Goal: Use online tool/utility: Use online tool/utility

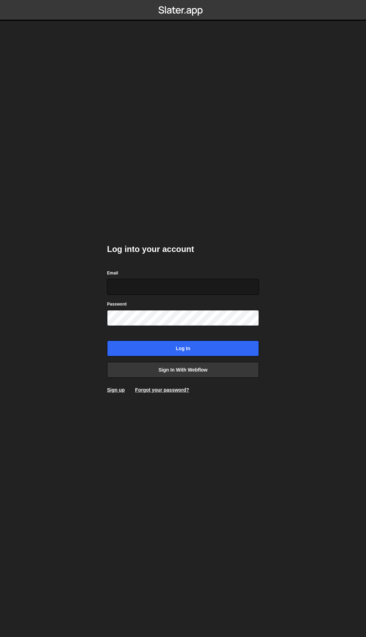
click at [136, 290] on input "Email" at bounding box center [183, 287] width 152 height 16
click at [159, 355] on link "Sign in with Webflow" at bounding box center [183, 370] width 152 height 16
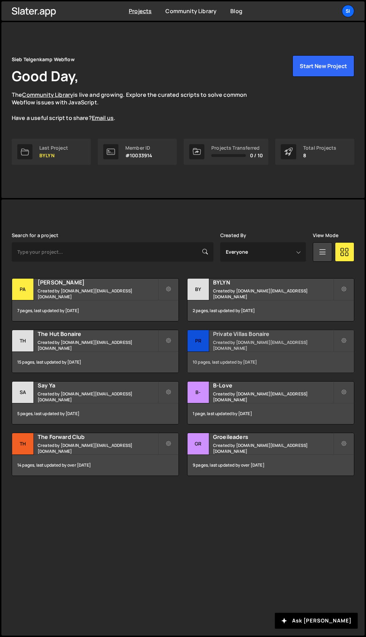
click at [256, 335] on h2 "Private Villas Bonaire" at bounding box center [273, 334] width 120 height 8
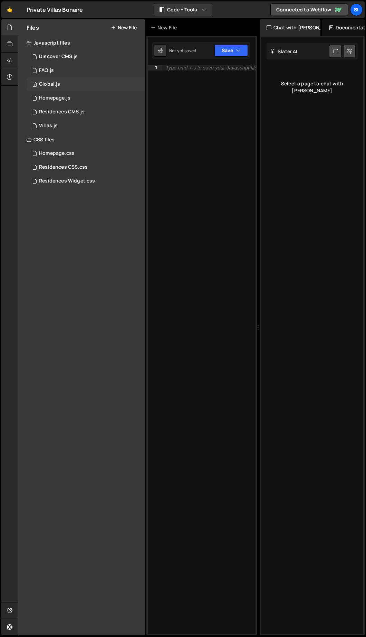
click at [56, 82] on div "Global.js" at bounding box center [49, 84] width 21 height 6
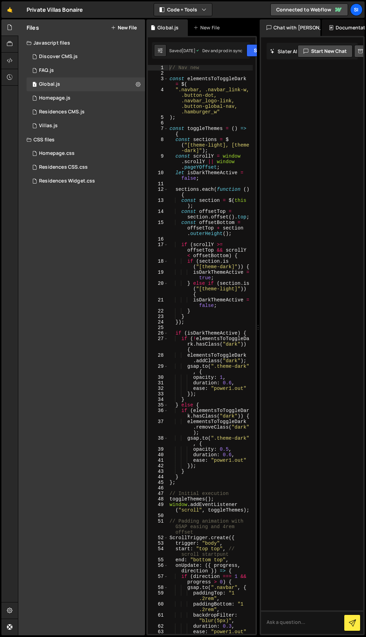
scroll to position [45, 0]
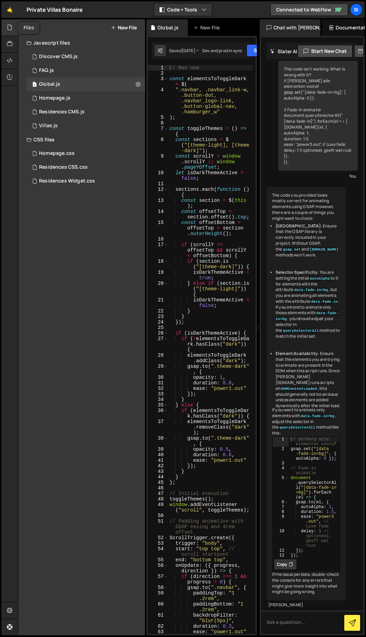
click at [4, 27] on div at bounding box center [9, 27] width 17 height 17
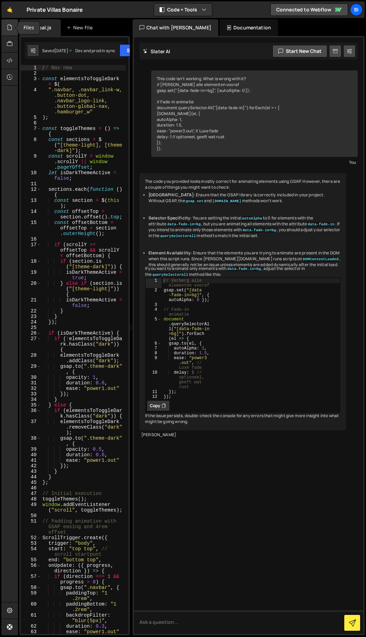
scroll to position [0, 0]
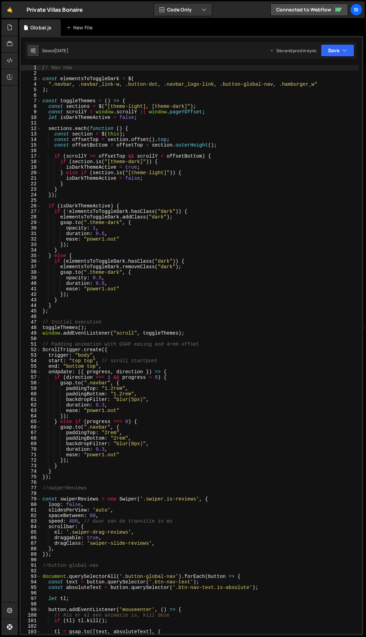
drag, startPoint x: 131, startPoint y: 36, endPoint x: 363, endPoint y: 72, distance: 235.1
click at [366, 71] on html "Projects Community Library Blog Si Projects Your Teams Invite team member Accou…" at bounding box center [183, 318] width 366 height 637
click at [156, 131] on div "// Nav new const elementsToToggleDark = $ ( ".navbar, .navbar_link-w, .button-d…" at bounding box center [200, 355] width 318 height 580
type textarea "});"
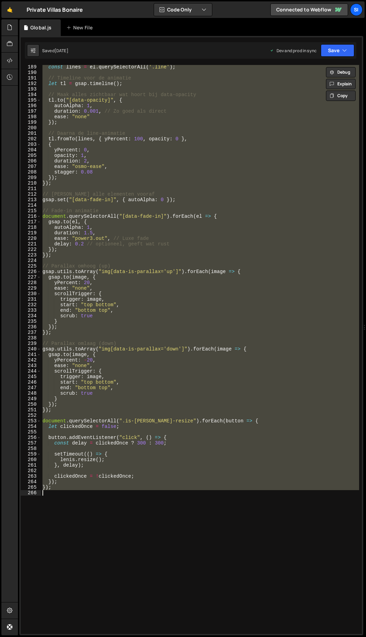
scroll to position [960, 0]
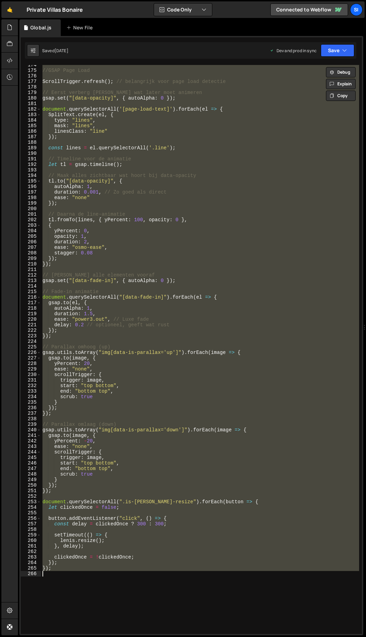
click at [76, 269] on div "//GSAP Page Load ScrollTrigger . refresh ( ) ; // belangrijk voor page load det…" at bounding box center [200, 349] width 318 height 569
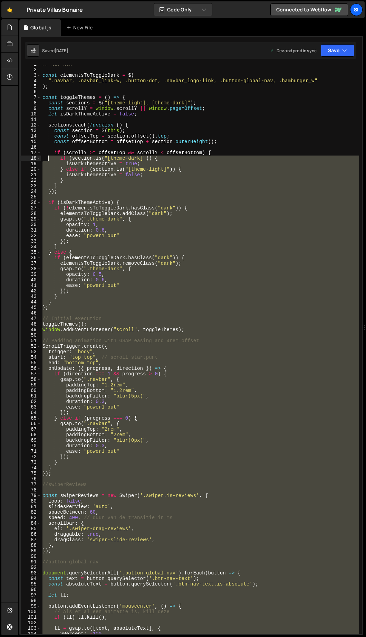
scroll to position [0, 0]
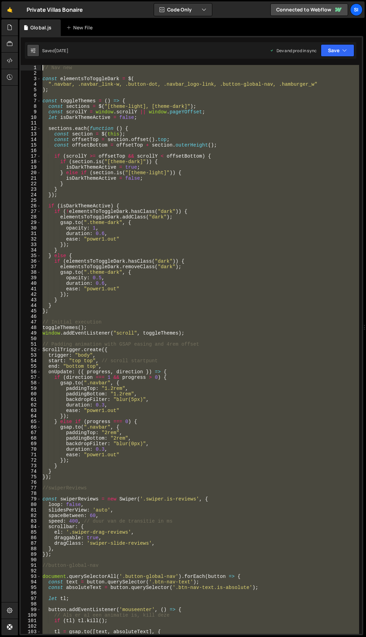
drag, startPoint x: 67, startPoint y: 378, endPoint x: 37, endPoint y: 47, distance: 332.9
click at [37, 47] on div "Debug Explain Copy Global.js New File Saved 3 months ago Dev and prod in sync U…" at bounding box center [191, 327] width 344 height 616
click at [216, 243] on div "// Nav new const elementsToToggleDark = $ ( ".navbar, .navbar_link-w, .button-d…" at bounding box center [200, 349] width 318 height 569
type textarea "});"
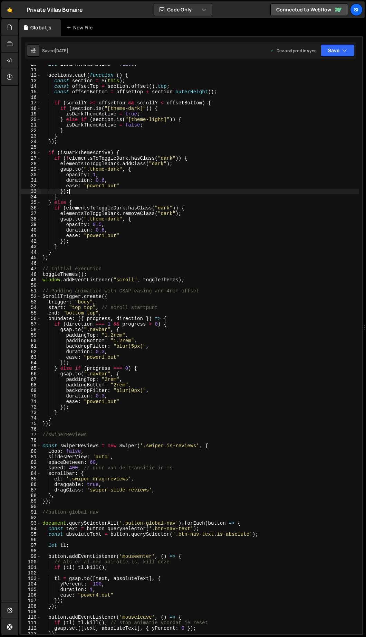
scroll to position [197, 0]
